Goal: Task Accomplishment & Management: Manage account settings

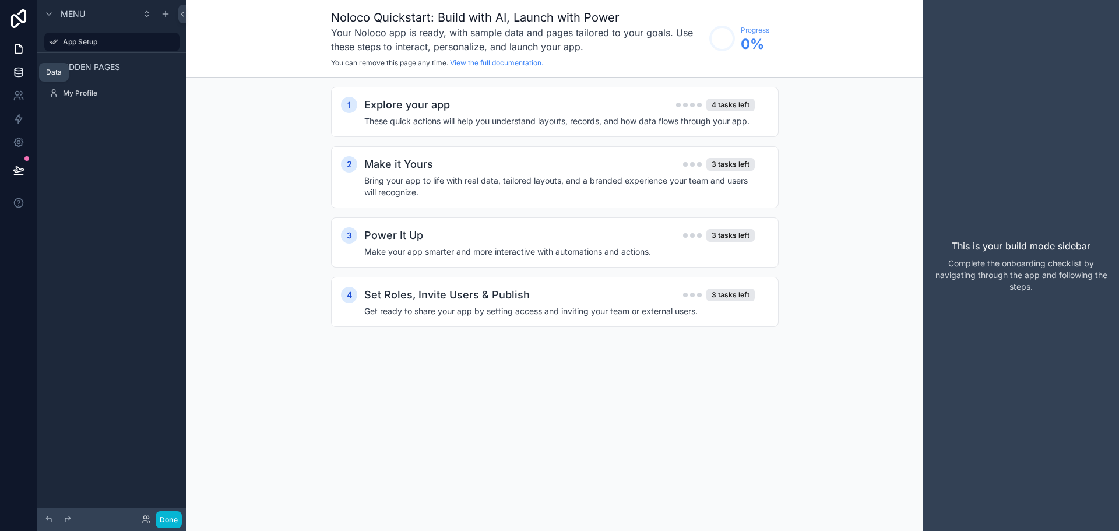
click at [13, 75] on icon at bounding box center [19, 72] width 12 height 12
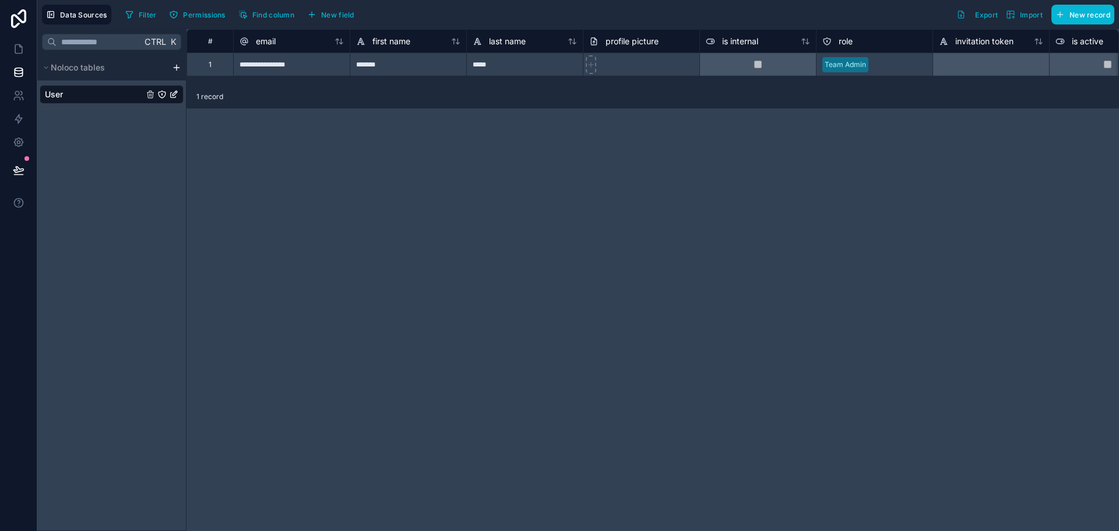
click at [177, 68] on html "**********" at bounding box center [559, 265] width 1119 height 531
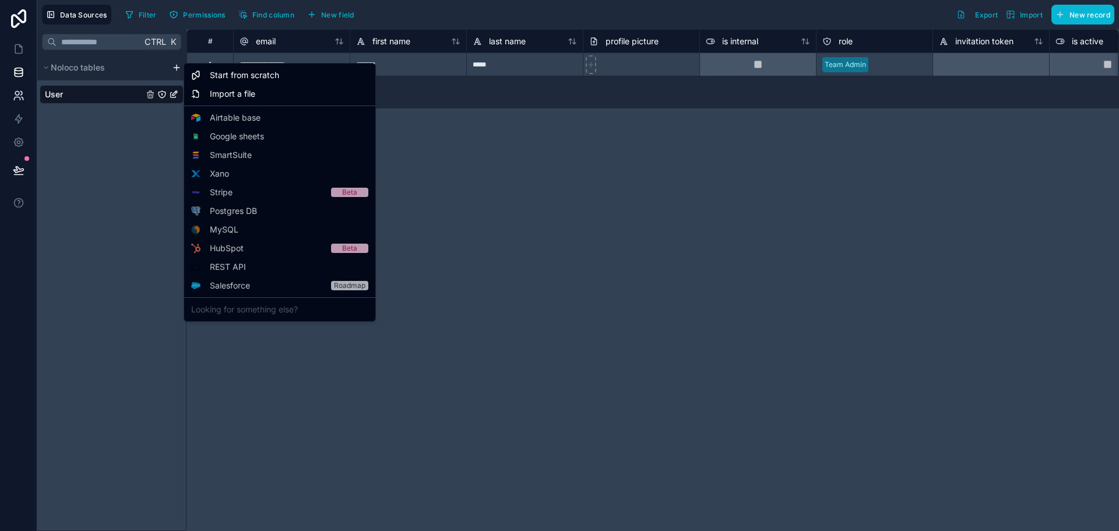
click at [15, 89] on html "**********" at bounding box center [559, 265] width 1119 height 531
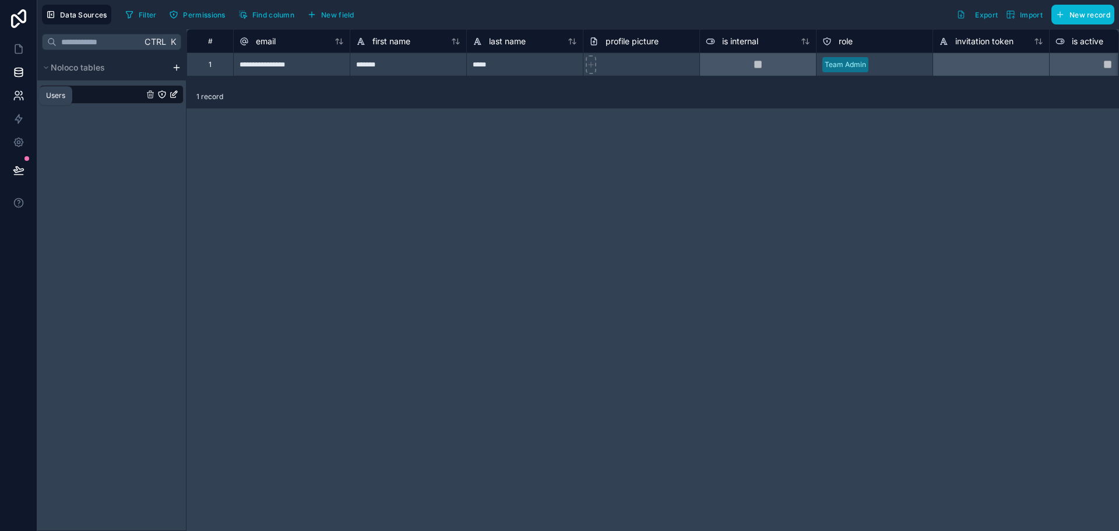
click at [17, 98] on icon at bounding box center [19, 96] width 12 height 12
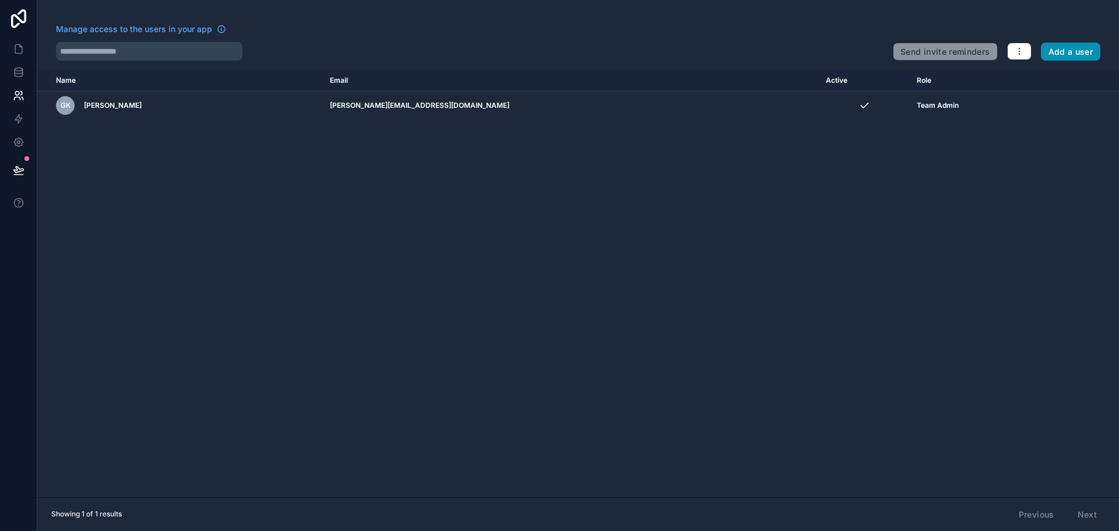
click at [1069, 57] on button "Add a user" at bounding box center [1071, 52] width 60 height 19
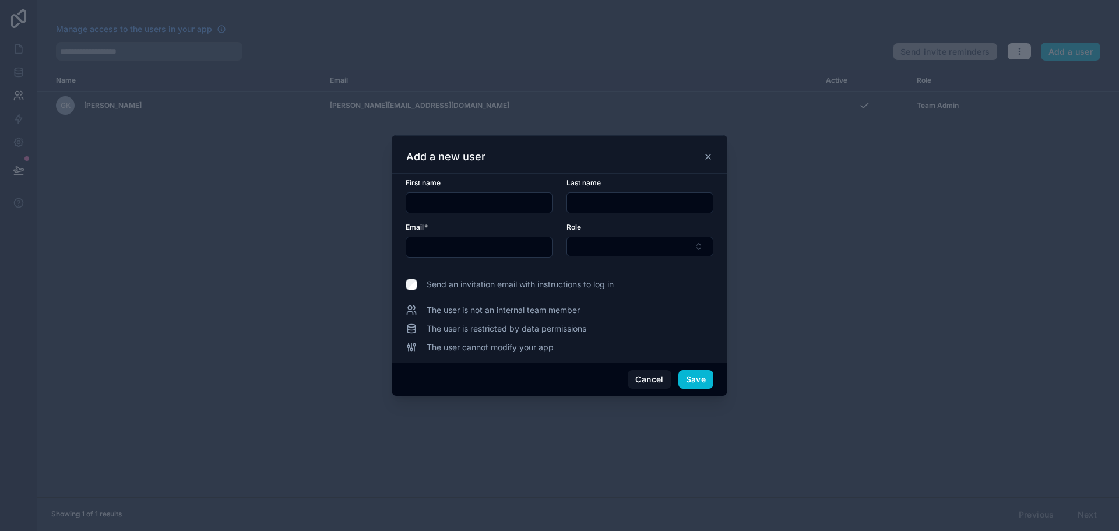
click at [425, 207] on input "text" at bounding box center [479, 203] width 146 height 16
click at [121, 229] on div at bounding box center [559, 265] width 1119 height 531
click at [709, 154] on icon at bounding box center [707, 156] width 9 height 9
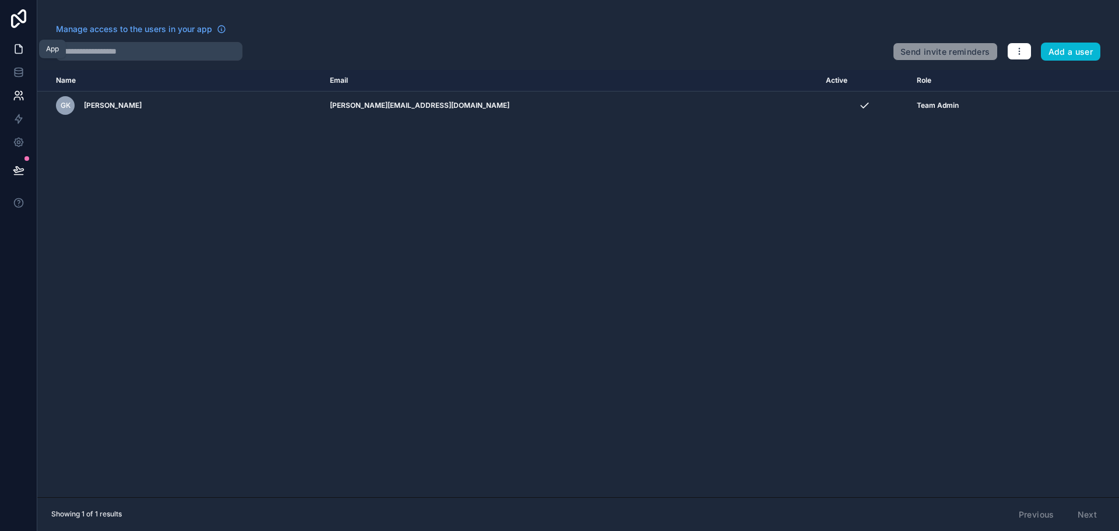
click at [16, 54] on icon at bounding box center [19, 49] width 12 height 12
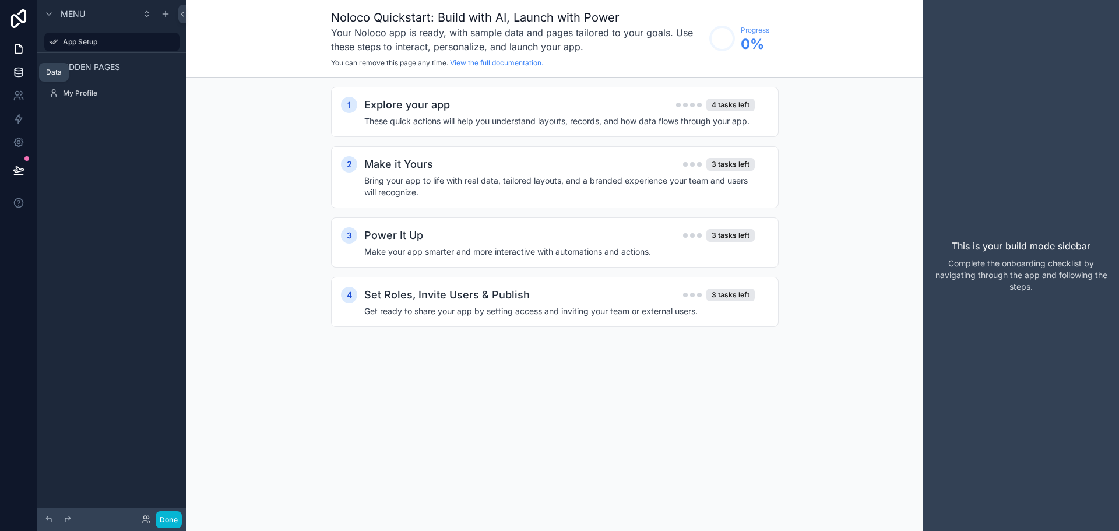
click at [16, 74] on icon at bounding box center [19, 71] width 8 height 5
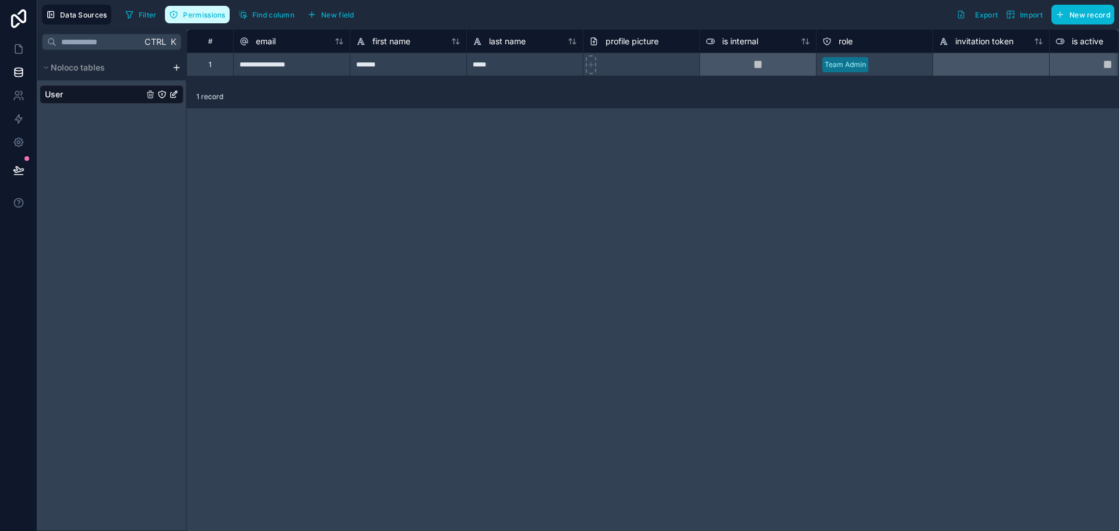
click at [200, 20] on button "Permissions" at bounding box center [197, 14] width 64 height 17
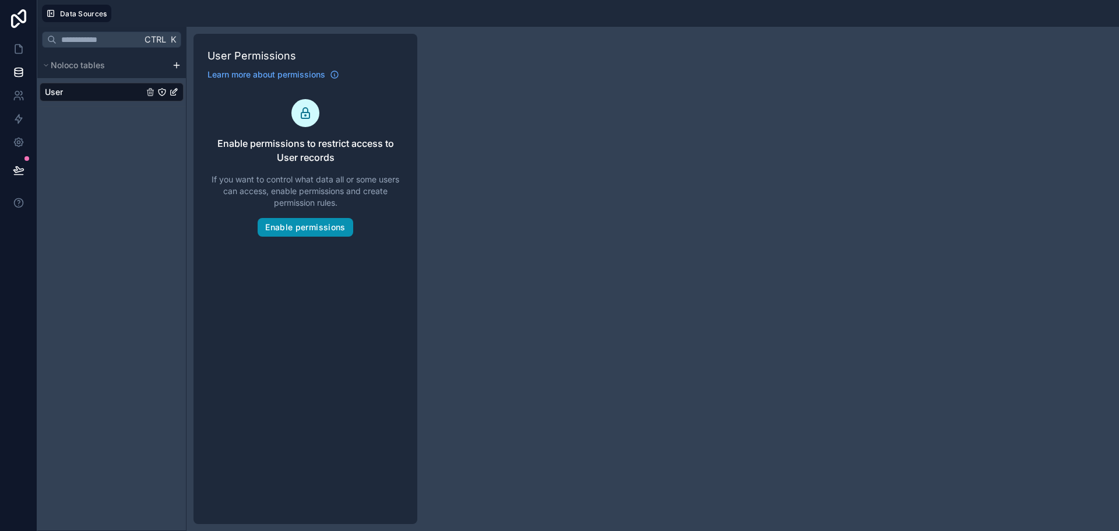
click at [330, 228] on button "Enable permissions" at bounding box center [305, 227] width 95 height 19
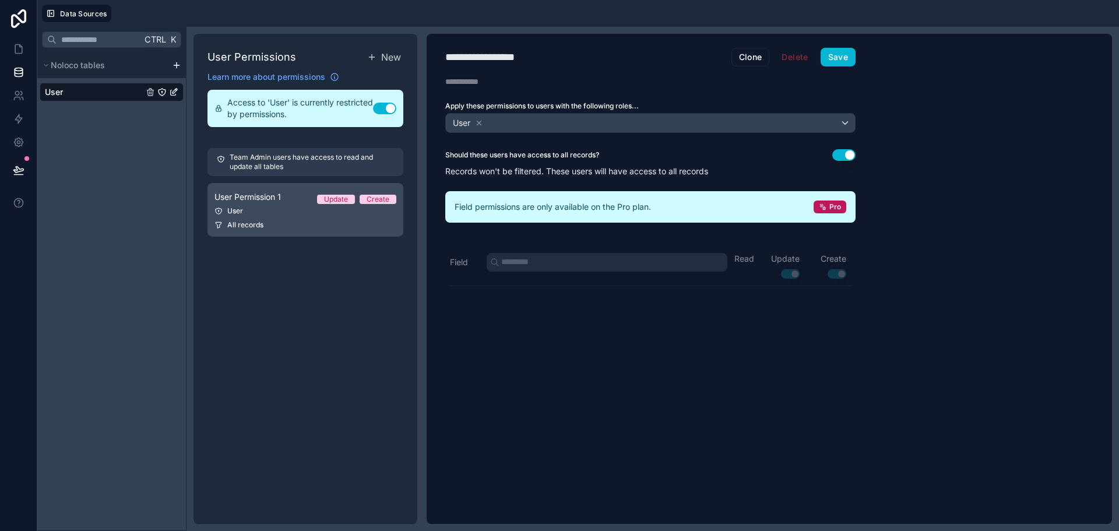
click at [322, 214] on div "User" at bounding box center [305, 210] width 182 height 9
click at [234, 210] on div "User" at bounding box center [305, 210] width 182 height 9
